Goal: Task Accomplishment & Management: Manage account settings

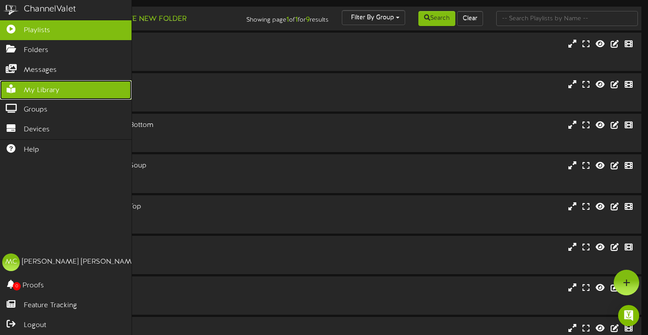
click at [24, 89] on span "My Library" at bounding box center [42, 90] width 36 height 10
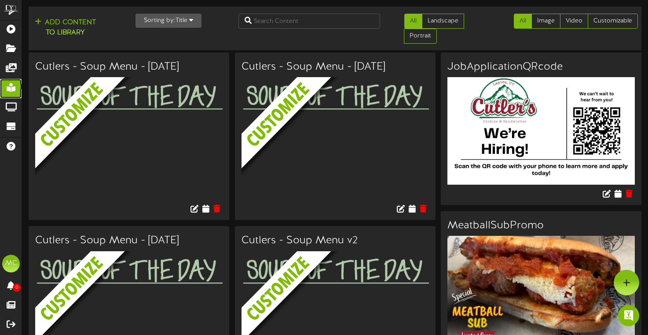
scroll to position [1260, 0]
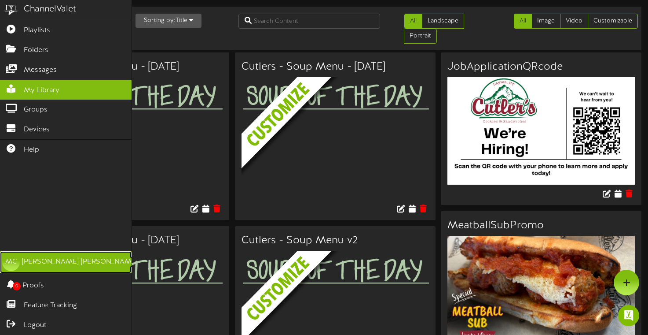
click at [29, 261] on div "Matt Cutler" at bounding box center [80, 262] width 116 height 10
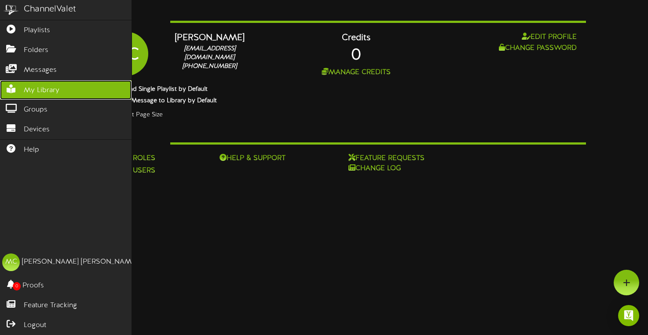
click at [52, 94] on span "My Library" at bounding box center [42, 90] width 36 height 10
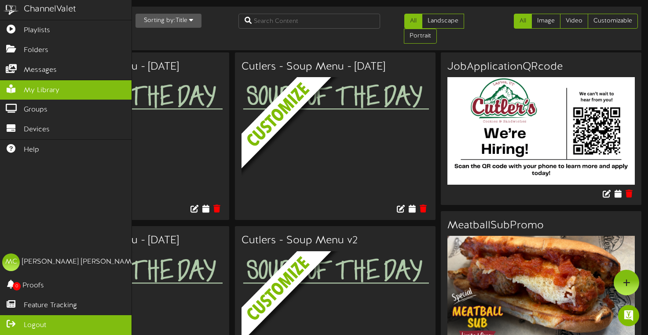
click at [33, 328] on span "Logout" at bounding box center [35, 325] width 22 height 10
